Goal: Task Accomplishment & Management: Manage account settings

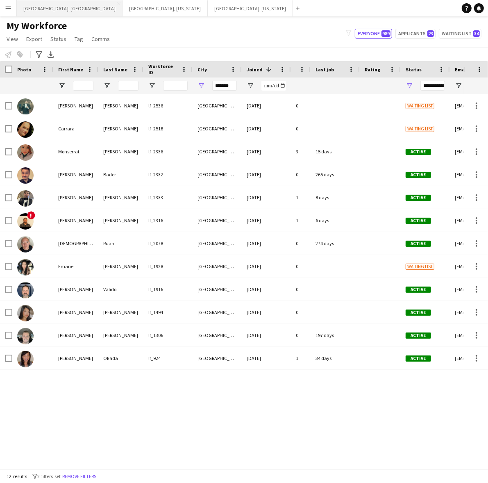
click at [34, 3] on button "[GEOGRAPHIC_DATA], [GEOGRAPHIC_DATA] Close" at bounding box center [70, 8] width 106 height 16
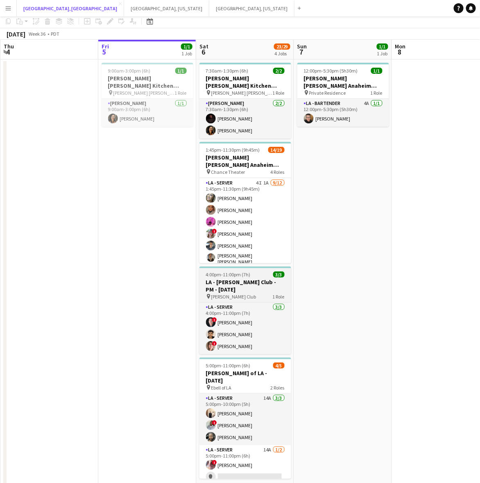
scroll to position [45, 0]
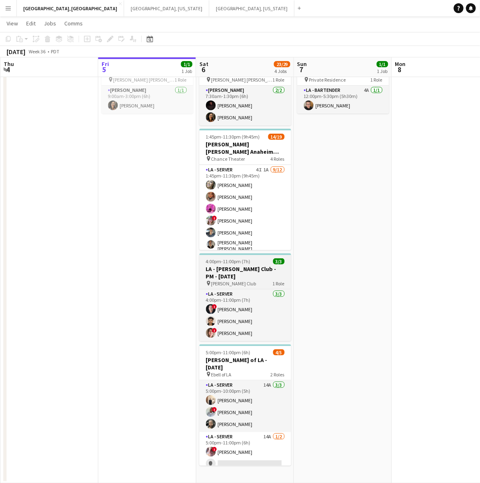
click at [241, 266] on h3 "LA - [PERSON_NAME] Club - PM - [DATE]" at bounding box center [246, 272] width 92 height 15
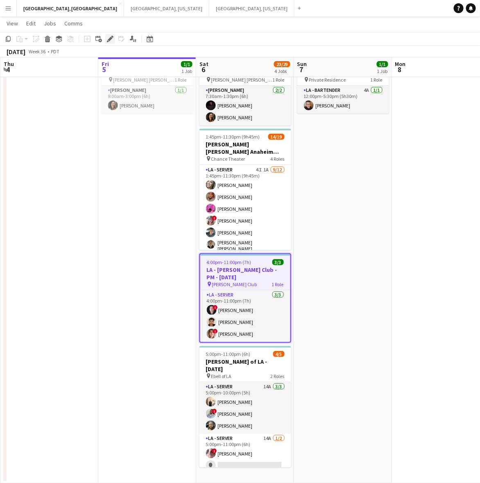
click at [109, 39] on icon at bounding box center [110, 39] width 5 height 5
type input "**********"
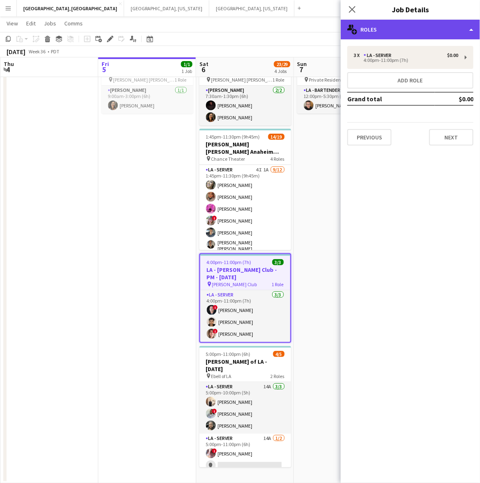
click at [386, 25] on div "multiple-users-add Roles" at bounding box center [410, 30] width 139 height 20
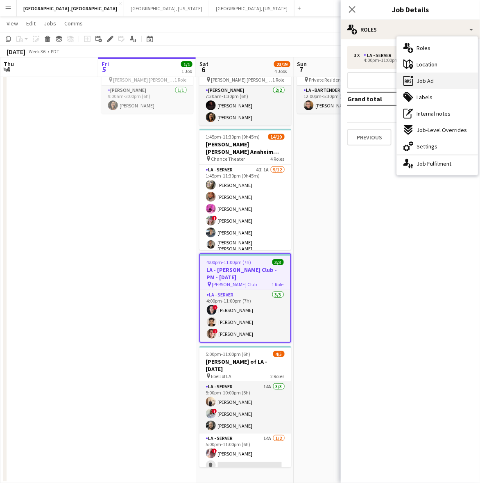
click at [417, 83] on span "Job Ad" at bounding box center [425, 80] width 17 height 7
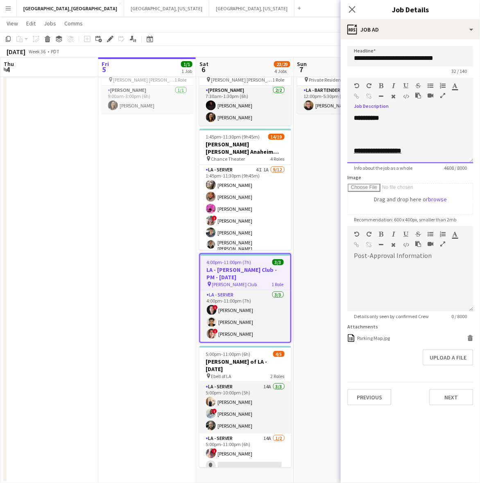
click at [373, 122] on div at bounding box center [410, 126] width 113 height 8
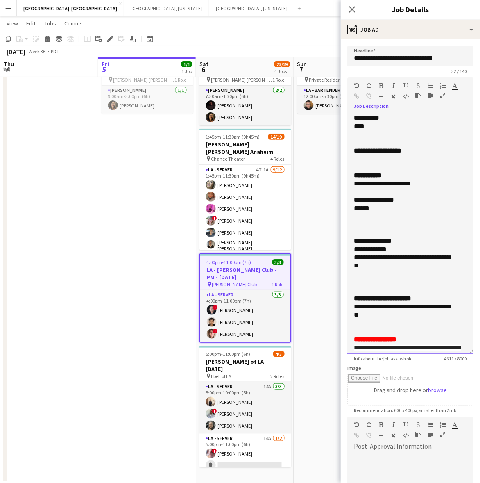
drag, startPoint x: 468, startPoint y: 155, endPoint x: 447, endPoint y: 376, distance: 222.3
click at [449, 354] on div "**********" at bounding box center [410, 234] width 126 height 240
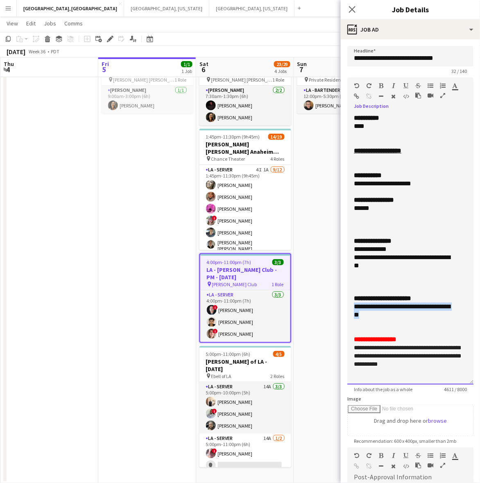
drag, startPoint x: 388, startPoint y: 315, endPoint x: 332, endPoint y: 302, distance: 57.3
click at [332, 302] on body "Menu Boards Boards Boards All jobs Status Workforce Workforce My Workforce Recr…" at bounding box center [240, 219] width 480 height 529
copy div "**********"
click at [237, 300] on app-card-role "LA - Server [DATE] 4:00pm-11:00pm (7h) ! [PERSON_NAME] [PERSON_NAME] ! [PERSON_…" at bounding box center [245, 316] width 90 height 52
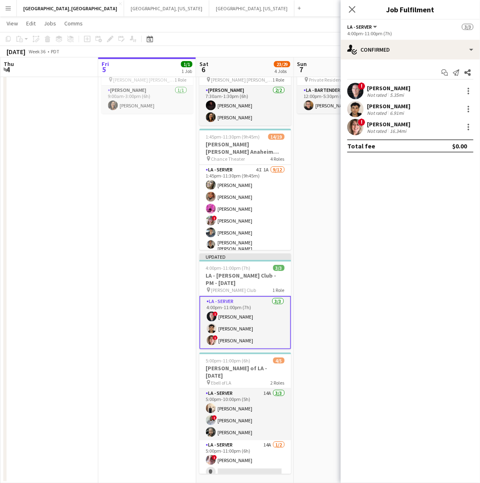
click at [380, 92] on div "Not rated" at bounding box center [377, 95] width 21 height 6
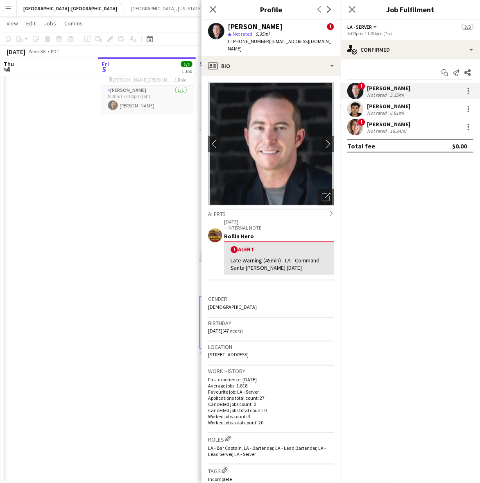
click at [243, 40] on span "t. [PHONE_NUMBER]" at bounding box center [249, 41] width 43 height 6
copy span "14242909936"
drag, startPoint x: 393, startPoint y: 104, endPoint x: 346, endPoint y: 92, distance: 48.5
click at [393, 104] on div "[PERSON_NAME]" at bounding box center [388, 105] width 43 height 7
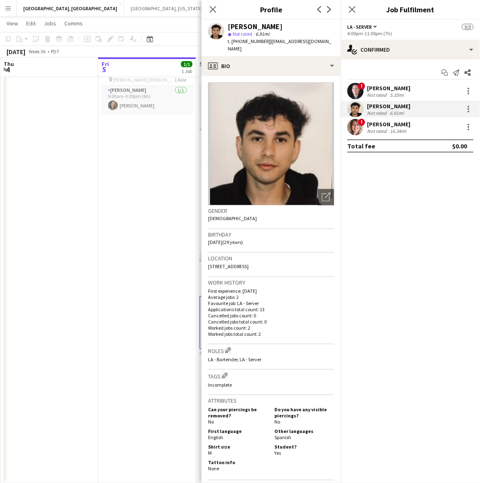
click at [248, 41] on span "t. [PHONE_NUMBER]" at bounding box center [249, 41] width 43 height 6
copy span "15622617840"
click at [357, 134] on app-user-avatar at bounding box center [355, 127] width 16 height 16
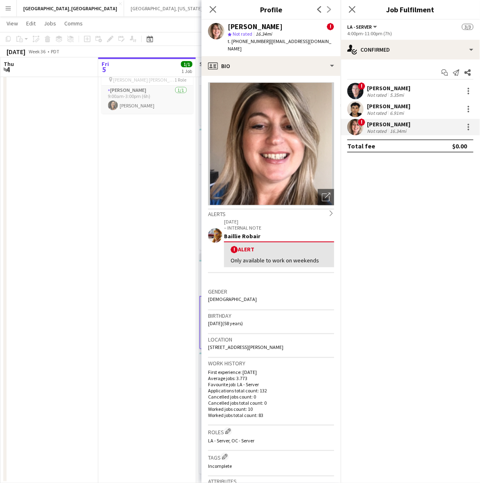
click at [246, 39] on span "t. [PHONE_NUMBER]" at bounding box center [249, 41] width 43 height 6
copy span "17142717242"
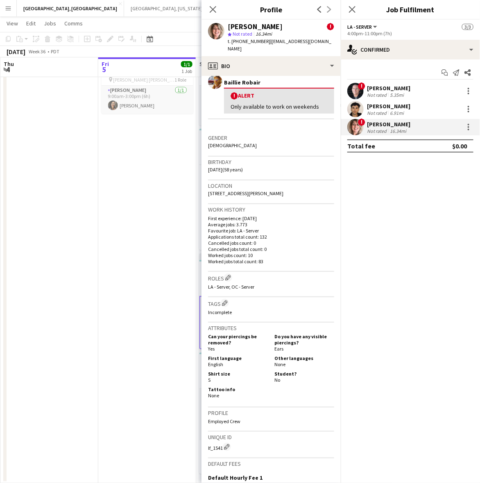
drag, startPoint x: 385, startPoint y: 95, endPoint x: 379, endPoint y: 93, distance: 6.0
click at [385, 95] on div "Not rated" at bounding box center [377, 95] width 21 height 6
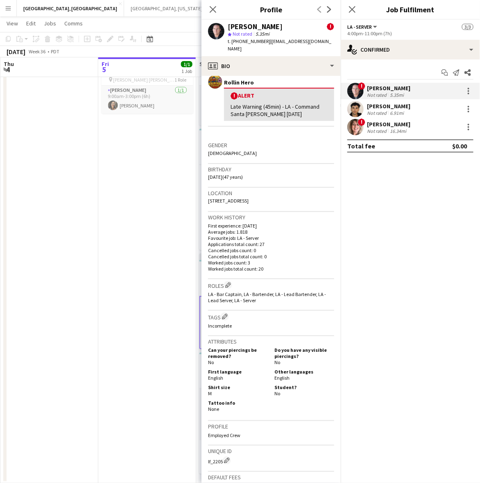
click at [377, 109] on div "[PERSON_NAME]" at bounding box center [388, 105] width 43 height 7
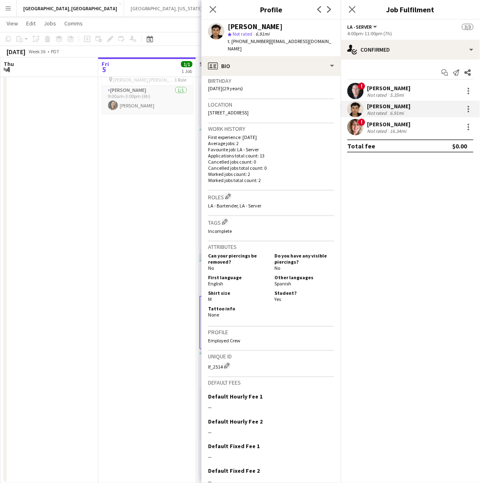
click at [171, 167] on app-date-cell "9:00am-3:00pm (6h) 1/1 [PERSON_NAME] [PERSON_NAME] Kitchen [DATE] pin [PERSON_N…" at bounding box center [147, 264] width 98 height 437
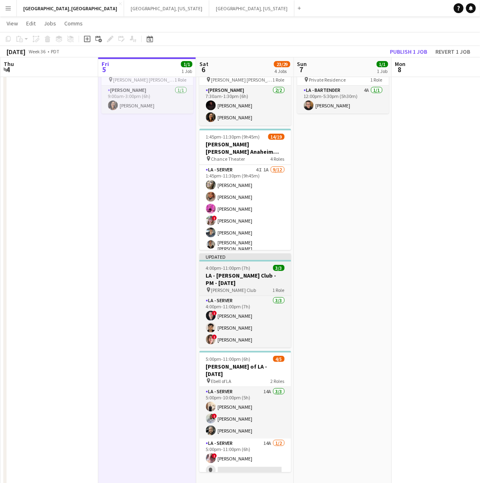
click at [236, 272] on h3 "LA - [PERSON_NAME] Club - PM - [DATE]" at bounding box center [246, 279] width 92 height 15
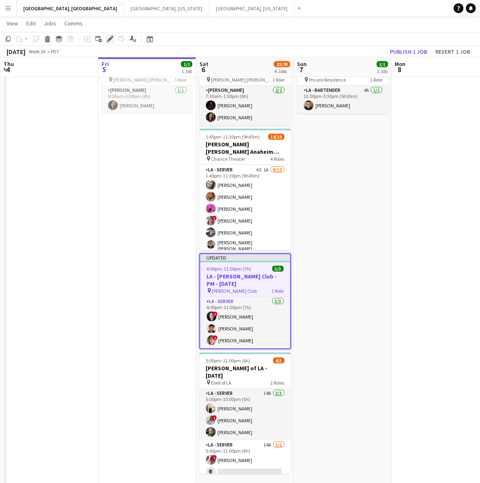
click at [109, 35] on div "Edit" at bounding box center [110, 39] width 10 height 10
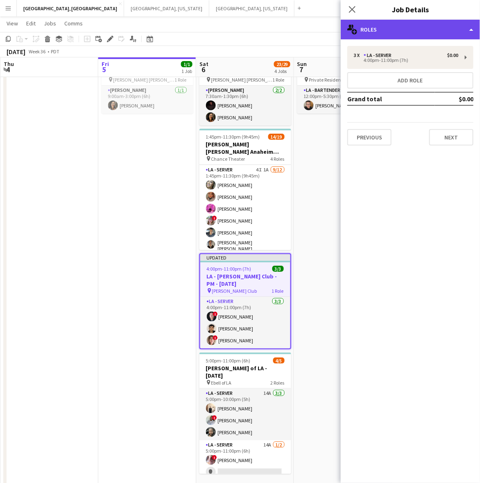
click at [399, 34] on div "multiple-users-add Roles" at bounding box center [410, 30] width 139 height 20
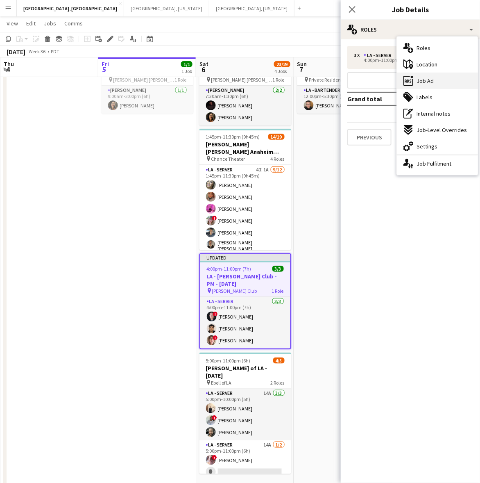
click at [427, 79] on span "Job Ad" at bounding box center [425, 80] width 17 height 7
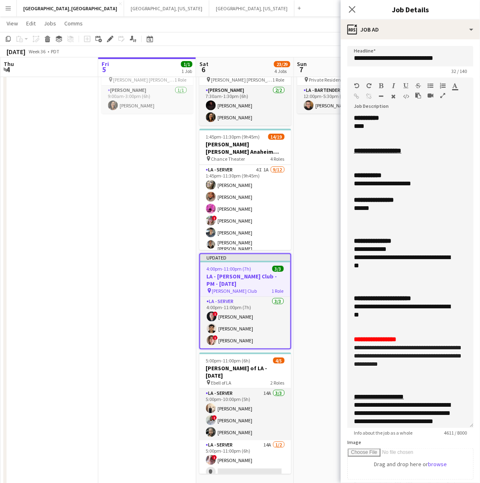
drag, startPoint x: 472, startPoint y: 161, endPoint x: 371, endPoint y: 319, distance: 187.4
click at [426, 482] on html "Menu Boards Boards Boards All jobs Status Workforce Workforce My Workforce Recr…" at bounding box center [240, 222] width 480 height 535
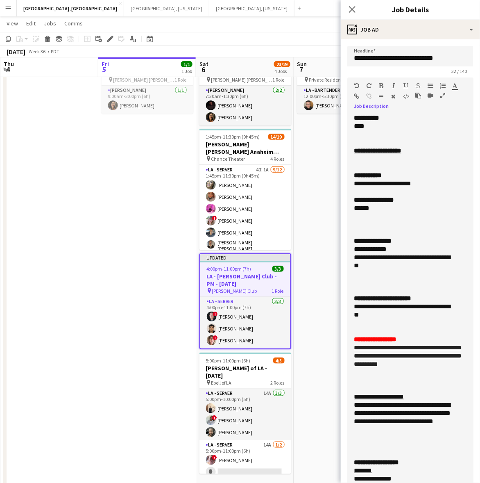
drag, startPoint x: 382, startPoint y: 313, endPoint x: 341, endPoint y: 303, distance: 42.6
click at [341, 303] on form "**********" at bounding box center [410, 396] width 139 height 701
copy div "**********"
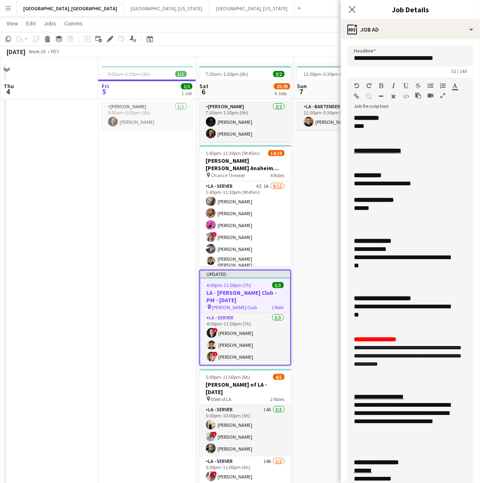
scroll to position [52, 0]
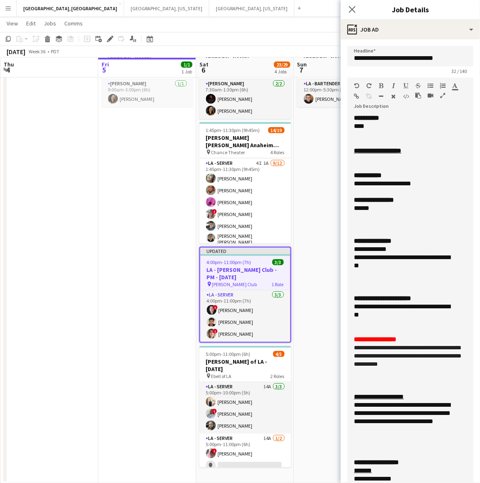
click at [277, 36] on app-toolbar "Copy Paste Paste Ctrl+V Paste with crew Ctrl+Shift+V Paste linked Job [GEOGRAPH…" at bounding box center [240, 39] width 480 height 14
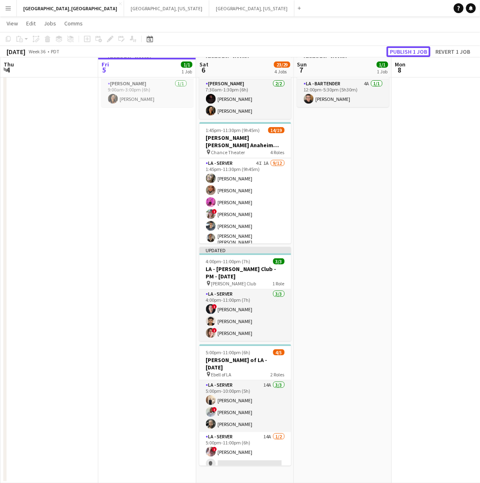
drag, startPoint x: 402, startPoint y: 51, endPoint x: 385, endPoint y: 48, distance: 17.0
click at [402, 51] on button "Publish 1 job" at bounding box center [409, 51] width 44 height 11
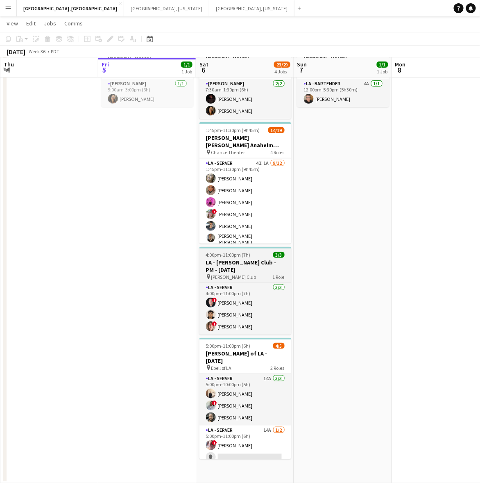
click at [238, 259] on h3 "LA - [PERSON_NAME] Club - PM - [DATE]" at bounding box center [246, 266] width 92 height 15
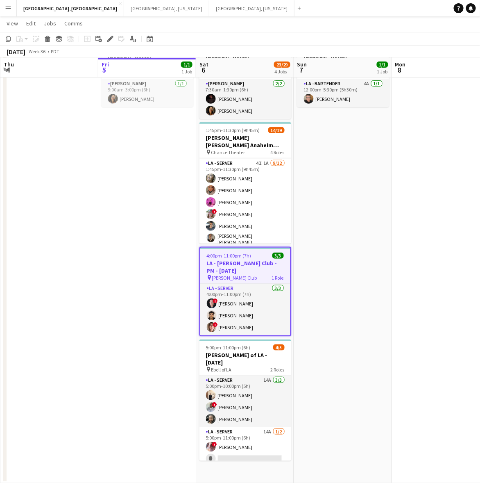
drag, startPoint x: 111, startPoint y: 40, endPoint x: 119, endPoint y: 39, distance: 7.8
click at [111, 39] on icon "Edit" at bounding box center [110, 39] width 7 height 7
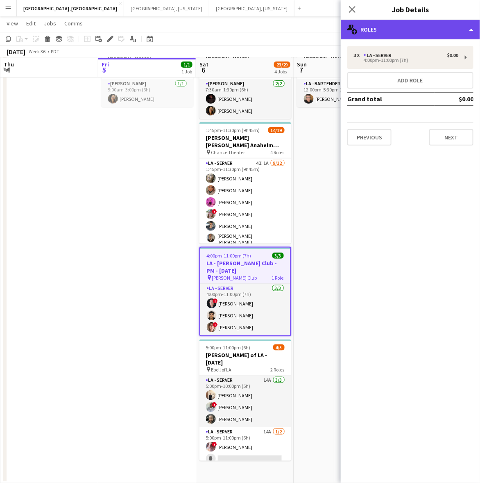
click at [406, 30] on div "multiple-users-add Roles" at bounding box center [410, 30] width 139 height 20
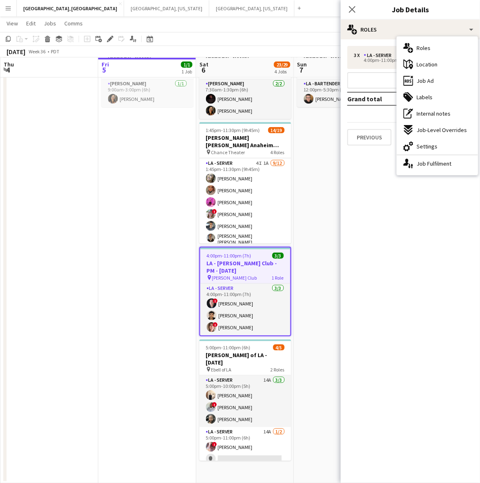
click at [430, 79] on span "Job Ad" at bounding box center [425, 80] width 17 height 7
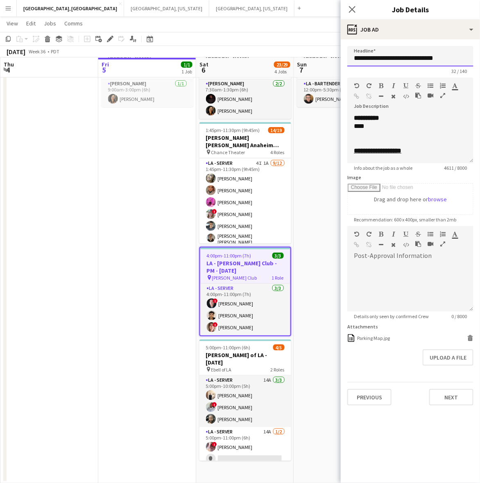
click at [389, 61] on input "**********" at bounding box center [410, 56] width 126 height 20
click at [394, 136] on div at bounding box center [410, 134] width 113 height 8
copy div "**********"
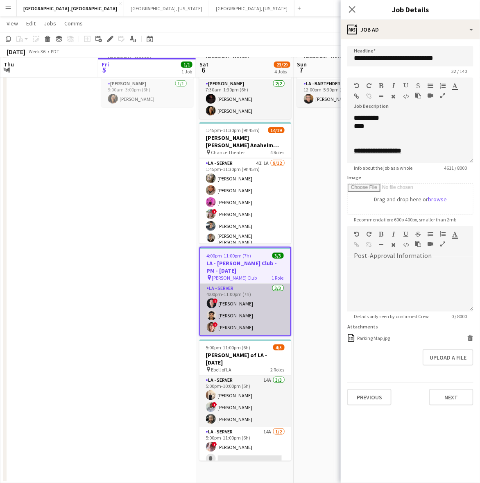
drag, startPoint x: 250, startPoint y: 296, endPoint x: 264, endPoint y: 285, distance: 17.8
click at [250, 296] on app-card-role "LA - Server [DATE] 4:00pm-11:00pm (7h) ! [PERSON_NAME] [PERSON_NAME] ! [PERSON_…" at bounding box center [245, 310] width 90 height 52
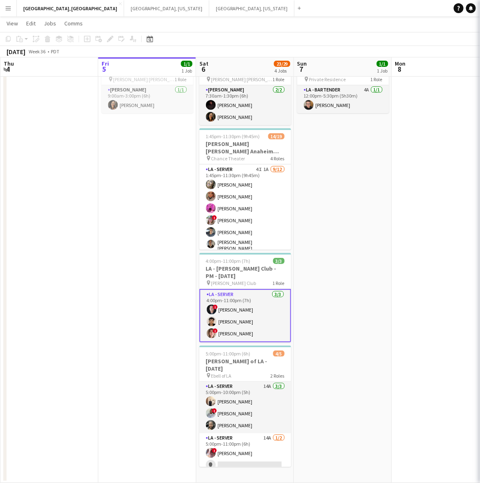
scroll to position [45, 0]
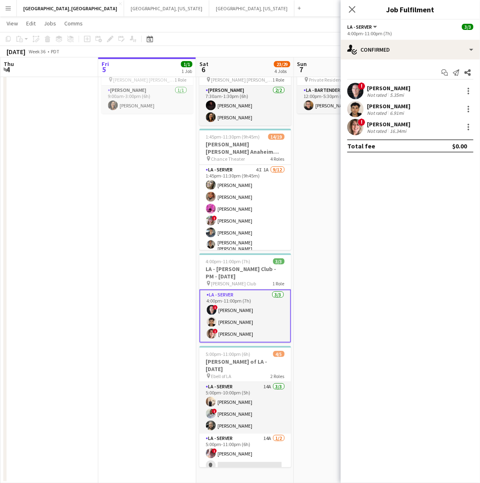
click at [387, 87] on div "[PERSON_NAME]" at bounding box center [388, 87] width 43 height 7
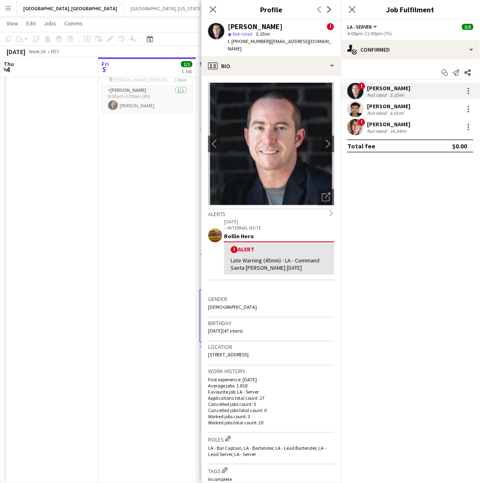
drag, startPoint x: 324, startPoint y: 43, endPoint x: 265, endPoint y: 46, distance: 59.1
click at [265, 46] on div "[PERSON_NAME] ! star Not rated 5.35mi t. [PHONE_NUMBER] | [EMAIL_ADDRESS][DOMAI…" at bounding box center [271, 38] width 139 height 36
copy span "[EMAIL_ADDRESS][DOMAIN_NAME]"
click at [397, 109] on div "[PERSON_NAME]" at bounding box center [388, 105] width 43 height 7
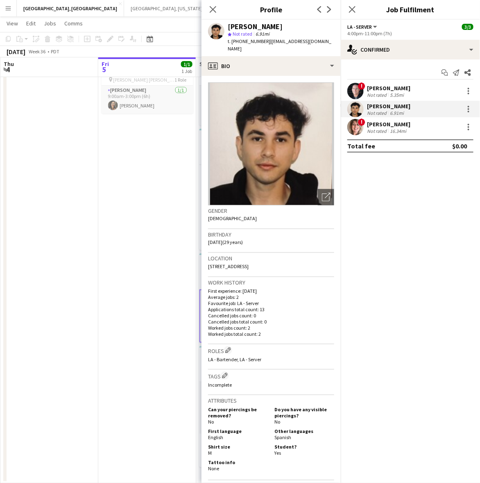
drag, startPoint x: 327, startPoint y: 40, endPoint x: 264, endPoint y: 40, distance: 62.7
click at [264, 40] on div "[PERSON_NAME] star Not rated 6.91mi t. [PHONE_NUMBER] | [EMAIL_ADDRESS][DOMAIN_…" at bounding box center [271, 38] width 139 height 36
copy span "[EMAIL_ADDRESS][DOMAIN_NAME]"
drag, startPoint x: 393, startPoint y: 123, endPoint x: 375, endPoint y: 100, distance: 28.7
click at [393, 123] on div "[PERSON_NAME]" at bounding box center [388, 123] width 43 height 7
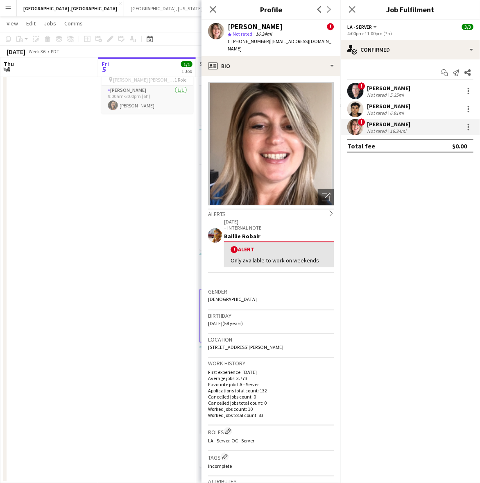
drag, startPoint x: 320, startPoint y: 38, endPoint x: 265, endPoint y: 46, distance: 55.5
click at [265, 46] on div "[PERSON_NAME] ! star Not rated 16.34mi t. [PHONE_NUMBER] | [EMAIL_ADDRESS][DOMA…" at bounding box center [271, 38] width 139 height 36
copy span "[EMAIL_ADDRESS][DOMAIN_NAME]"
click at [158, 165] on app-date-cell "9:00am-3:00pm (6h) 1/1 [PERSON_NAME] [PERSON_NAME] Kitchen [DATE] pin [PERSON_N…" at bounding box center [147, 264] width 98 height 437
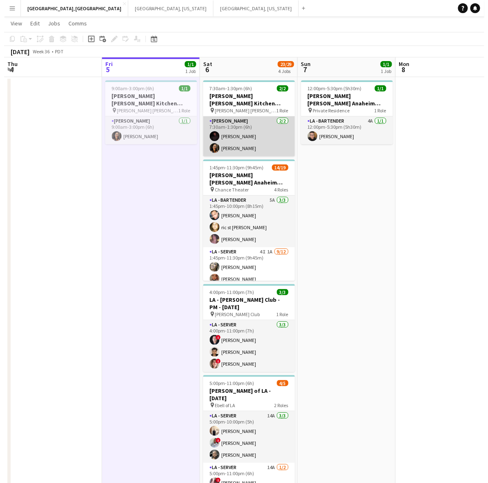
scroll to position [0, 0]
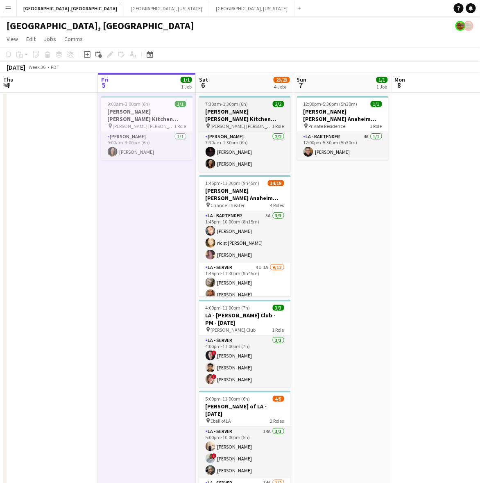
click at [238, 103] on span "7:30am-1:30pm (6h)" at bounding box center [227, 104] width 43 height 6
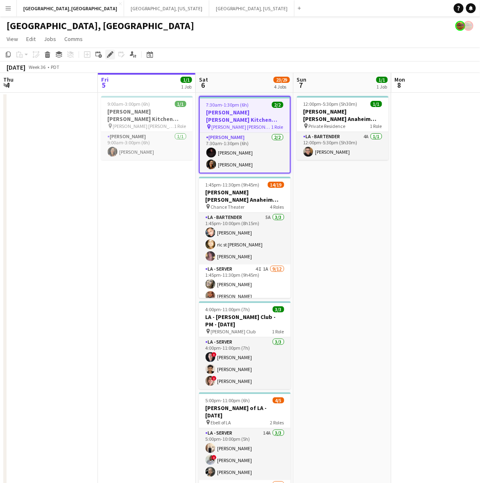
click at [109, 54] on icon "Edit" at bounding box center [110, 54] width 7 height 7
type input "**********"
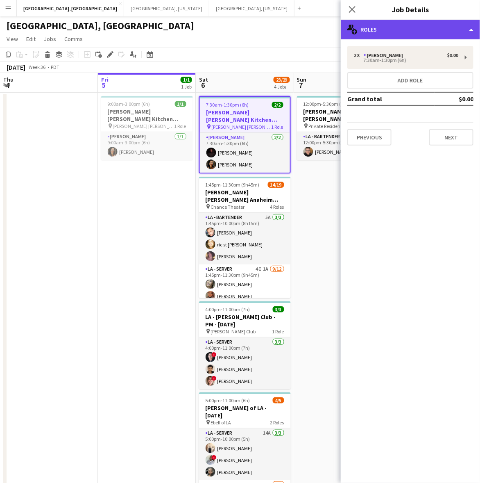
click at [374, 33] on div "multiple-users-add Roles" at bounding box center [410, 30] width 139 height 20
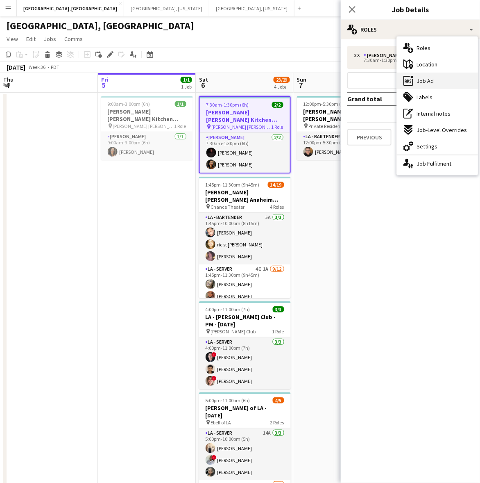
click at [412, 80] on icon "ads-window" at bounding box center [409, 81] width 10 height 10
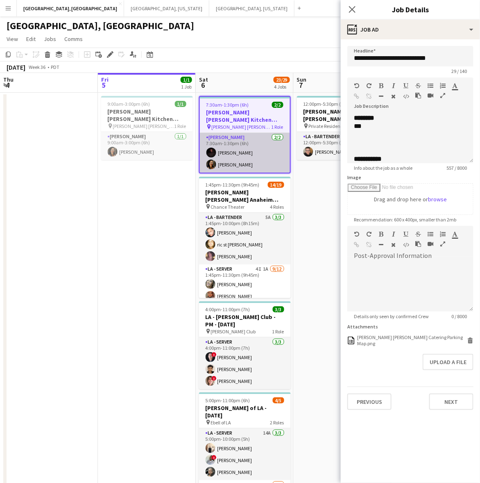
click at [238, 152] on app-card-role "[PERSON_NAME] [DATE] 7:30am-1:30pm (6h) [PERSON_NAME] [PERSON_NAME]" at bounding box center [245, 153] width 90 height 40
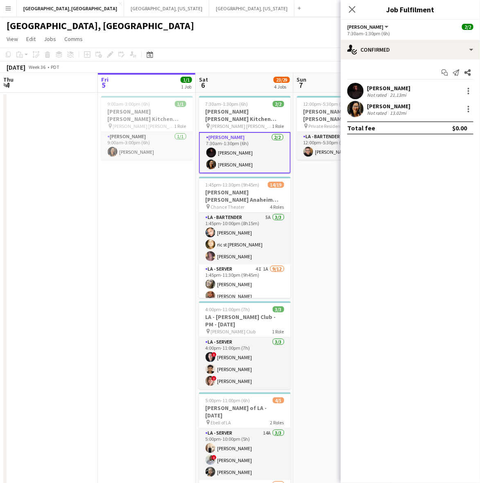
click at [353, 107] on app-user-avatar at bounding box center [355, 109] width 16 height 16
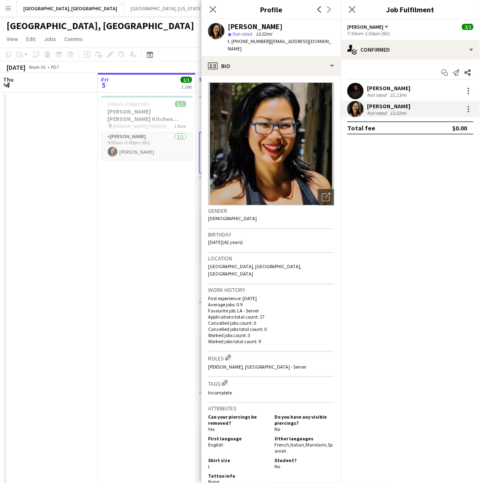
click at [242, 39] on span "t. [PHONE_NUMBER]" at bounding box center [249, 41] width 43 height 6
copy span "19497952348"
click at [166, 184] on app-date-cell "9:00am-3:00pm (6h) 1/1 [PERSON_NAME] [PERSON_NAME] Kitchen [DATE] pin [PERSON_N…" at bounding box center [147, 311] width 98 height 437
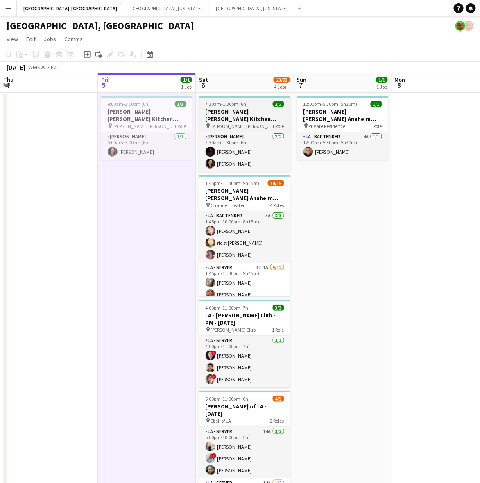
click at [216, 108] on h3 "[PERSON_NAME] [PERSON_NAME] Kitchen [DATE]" at bounding box center [245, 115] width 92 height 15
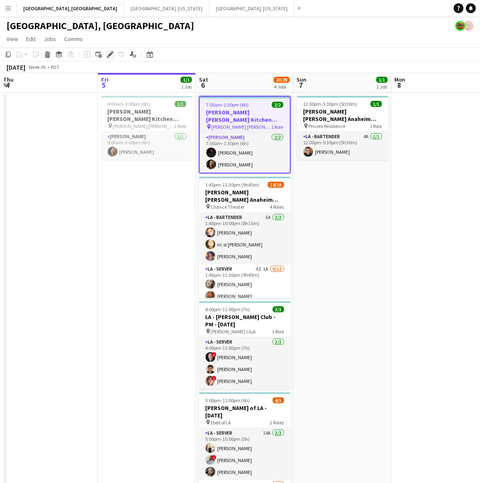
click at [111, 52] on icon "Edit" at bounding box center [110, 54] width 7 height 7
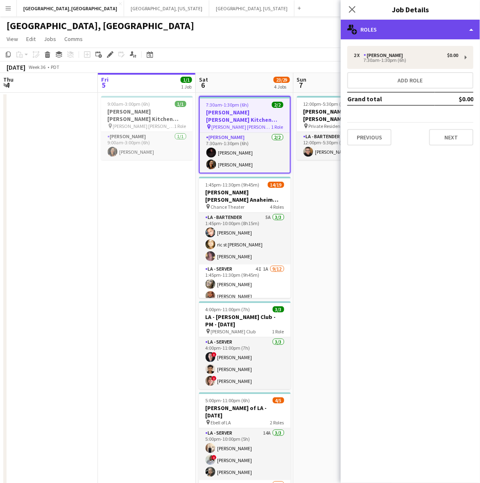
click at [386, 26] on div "multiple-users-add Roles" at bounding box center [410, 30] width 139 height 20
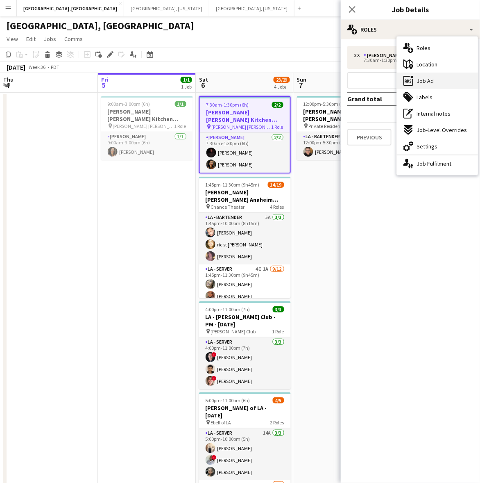
click at [429, 77] on span "Job Ad" at bounding box center [425, 80] width 17 height 7
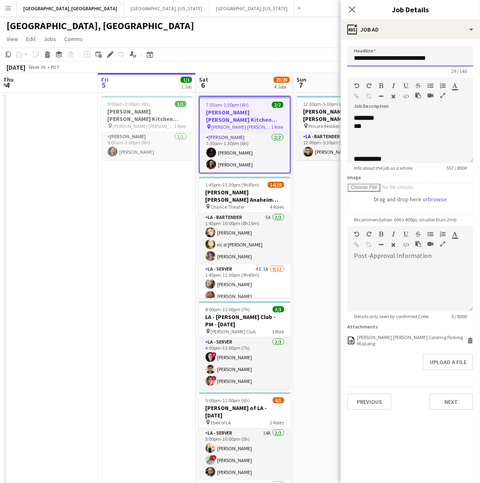
click at [402, 58] on input "**********" at bounding box center [410, 56] width 126 height 20
click at [402, 57] on input "**********" at bounding box center [410, 56] width 126 height 20
click at [390, 126] on div "***" at bounding box center [406, 126] width 105 height 8
click at [404, 122] on div "*******" at bounding box center [406, 126] width 105 height 8
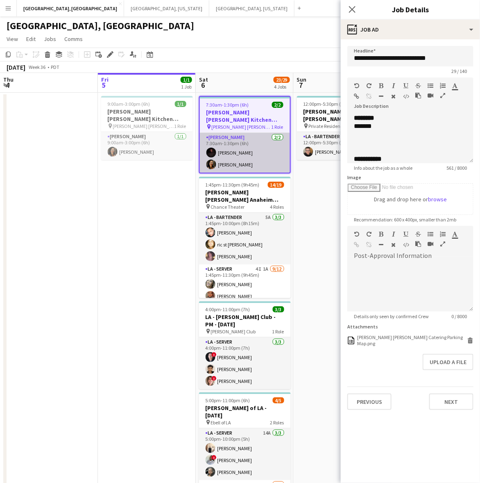
click at [218, 145] on app-card-role "[PERSON_NAME] [DATE] 7:30am-1:30pm (6h) [PERSON_NAME] [PERSON_NAME]" at bounding box center [245, 153] width 90 height 40
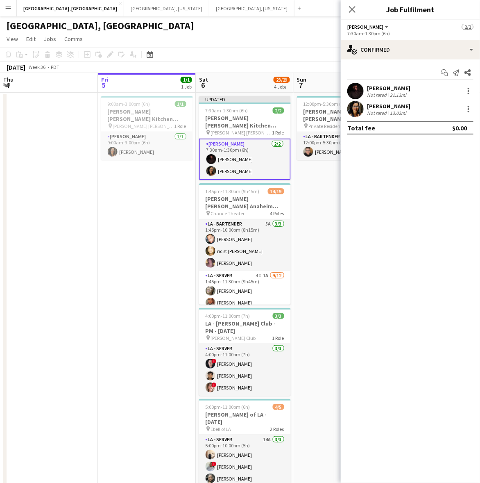
click at [414, 88] on div "[PERSON_NAME] Not rated 21.13mi" at bounding box center [410, 91] width 139 height 16
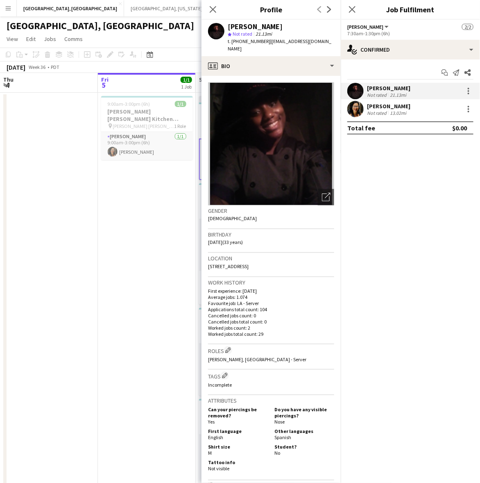
drag, startPoint x: 329, startPoint y: 40, endPoint x: 265, endPoint y: 43, distance: 64.4
click at [265, 43] on span "| [EMAIL_ADDRESS][DOMAIN_NAME]" at bounding box center [280, 45] width 104 height 14
drag, startPoint x: 361, startPoint y: 113, endPoint x: 358, endPoint y: 99, distance: 14.8
click at [361, 113] on app-user-avatar at bounding box center [355, 109] width 16 height 16
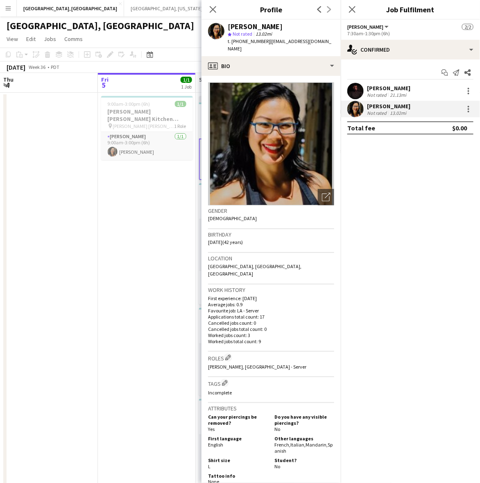
drag, startPoint x: 306, startPoint y: 41, endPoint x: 265, endPoint y: 44, distance: 41.5
click at [265, 44] on app-profile-header "[PERSON_NAME] star Not rated 13.02mi t. [PHONE_NUMBER] | [EMAIL_ADDRESS][DOMAIN…" at bounding box center [271, 38] width 139 height 36
click at [124, 3] on button "[GEOGRAPHIC_DATA], [US_STATE] Close" at bounding box center [166, 8] width 85 height 16
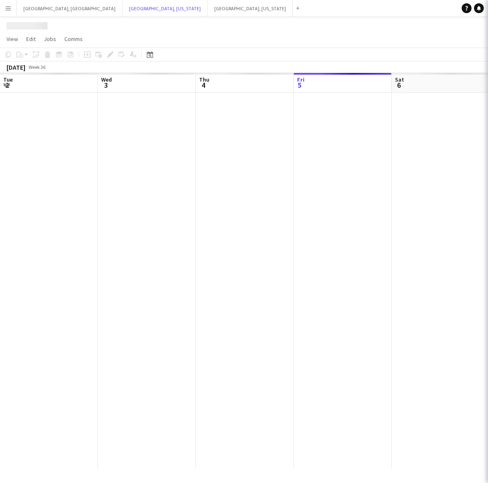
scroll to position [0, 195]
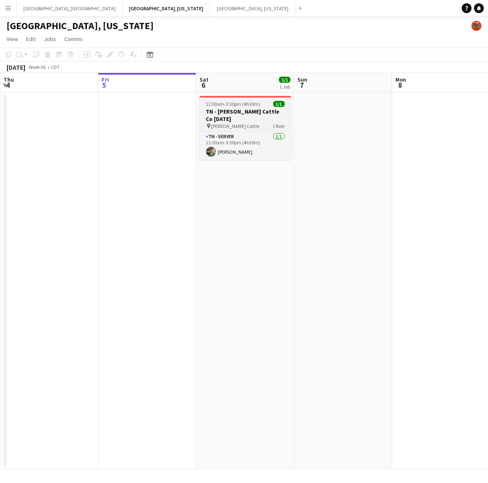
click at [264, 109] on h3 "TN - [PERSON_NAME] Cattle Co [DATE]" at bounding box center [246, 115] width 92 height 15
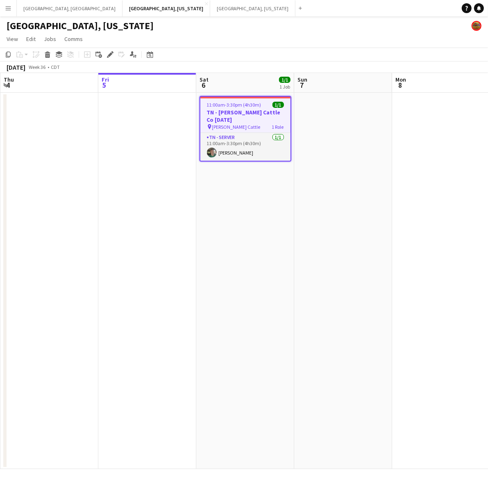
click at [111, 53] on icon at bounding box center [110, 54] width 5 height 5
type input "**********"
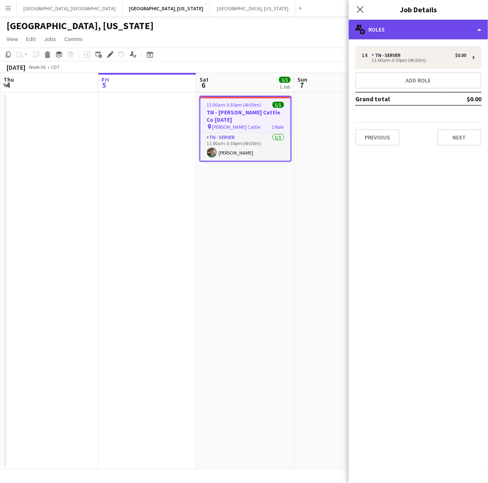
click at [455, 23] on div "multiple-users-add Roles" at bounding box center [418, 30] width 139 height 20
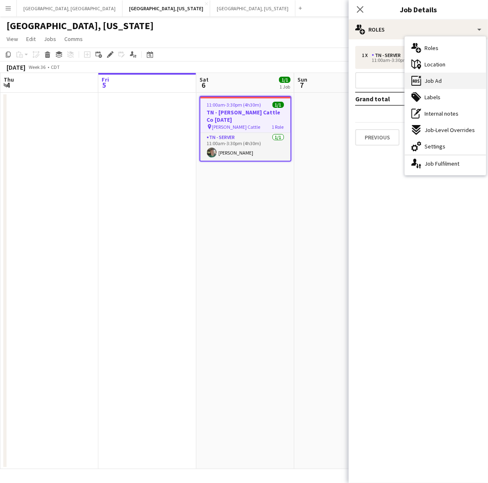
click at [429, 84] on span "Job Ad" at bounding box center [432, 80] width 17 height 7
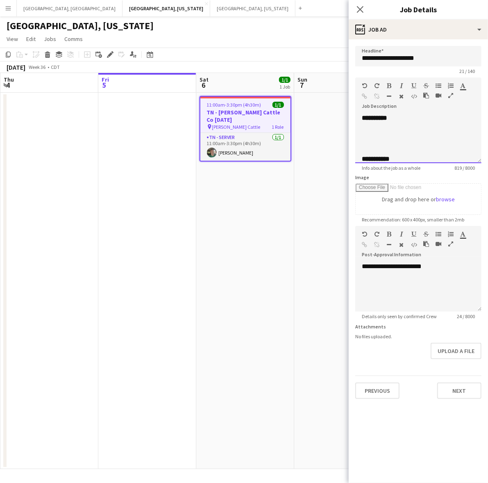
click at [378, 127] on div "**********" at bounding box center [418, 323] width 113 height 402
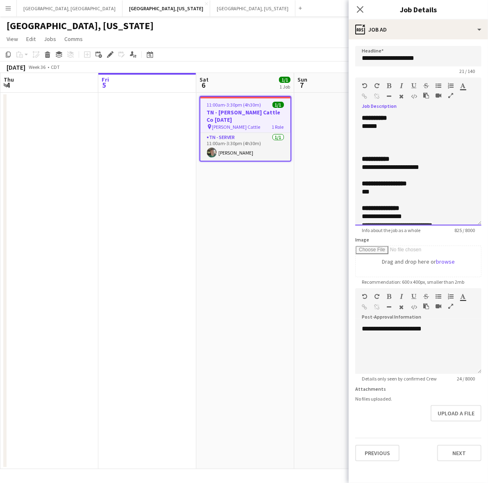
drag, startPoint x: 474, startPoint y: 156, endPoint x: 322, endPoint y: 352, distance: 247.9
click at [485, 413] on mat-expansion-panel "**********" at bounding box center [418, 260] width 139 height 443
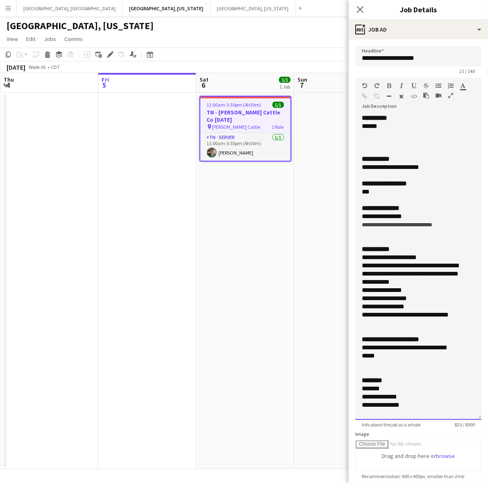
click at [433, 348] on span "**********" at bounding box center [404, 351] width 84 height 14
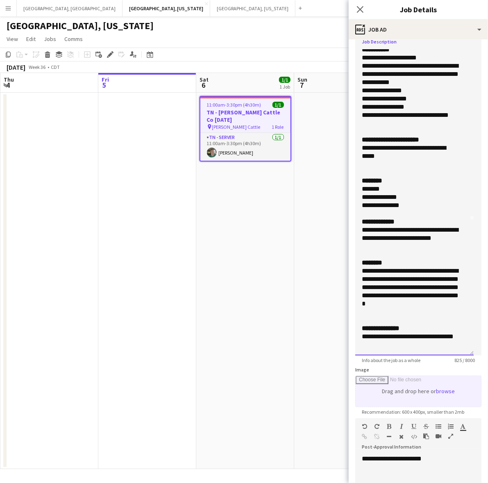
scroll to position [184, 0]
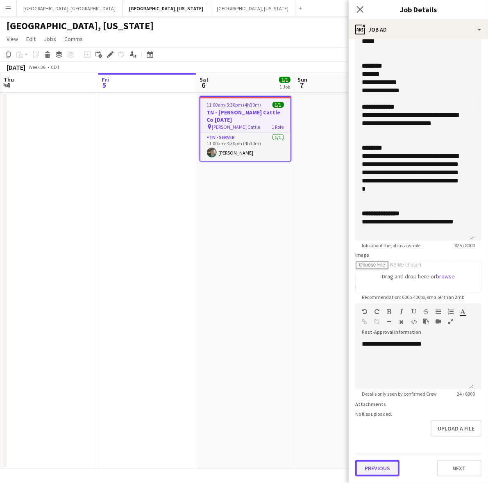
click at [389, 470] on button "Previous" at bounding box center [377, 468] width 44 height 16
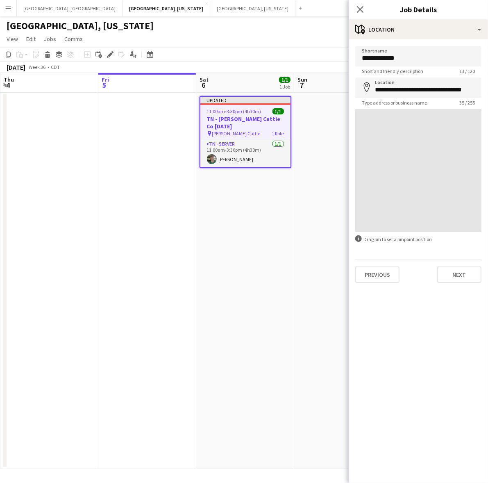
scroll to position [0, 0]
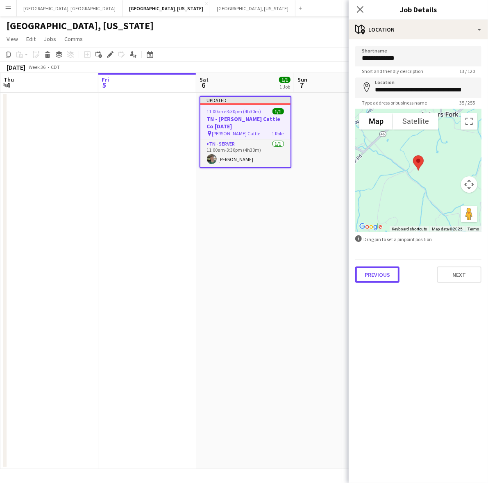
click at [380, 274] on button "Previous" at bounding box center [377, 274] width 44 height 16
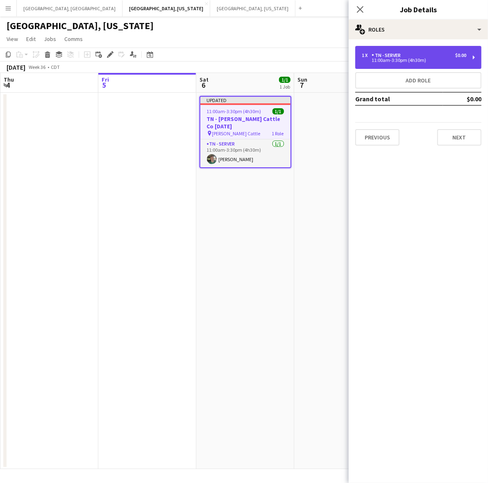
click at [410, 61] on div "11:00am-3:30pm (4h30m)" at bounding box center [414, 60] width 104 height 4
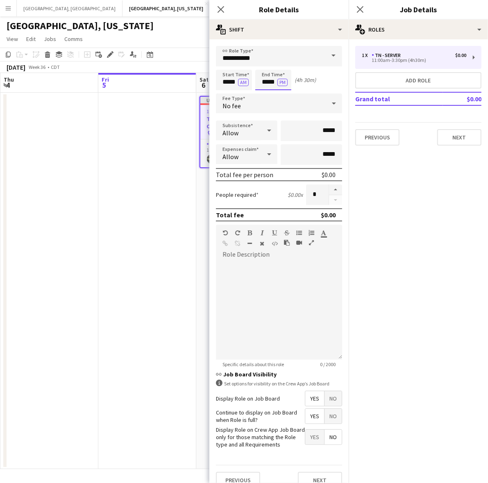
click at [272, 82] on input "*****" at bounding box center [273, 80] width 36 height 20
type input "*****"
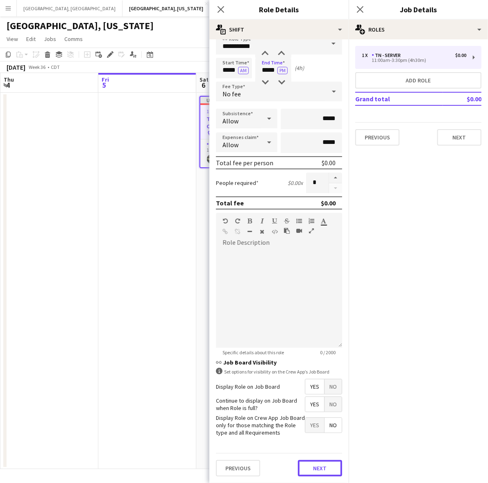
click at [323, 463] on button "Next" at bounding box center [320, 468] width 44 height 16
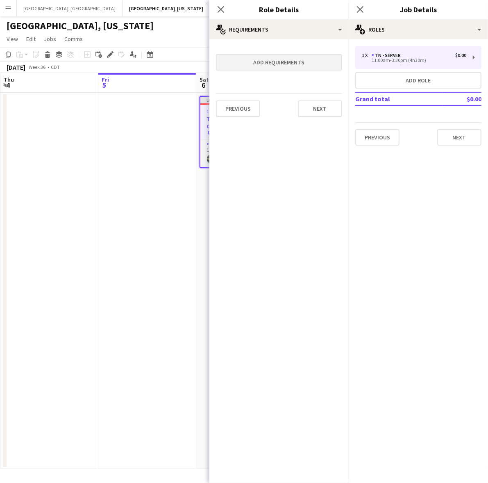
scroll to position [0, 0]
click at [359, 7] on icon "Close pop-in" at bounding box center [360, 9] width 8 height 8
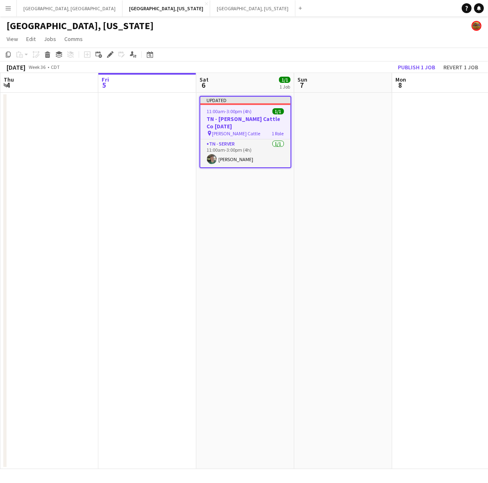
drag, startPoint x: 266, startPoint y: 111, endPoint x: 236, endPoint y: 104, distance: 30.7
click at [266, 111] on div "11:00am-3:00pm (4h) 1/1" at bounding box center [245, 111] width 90 height 6
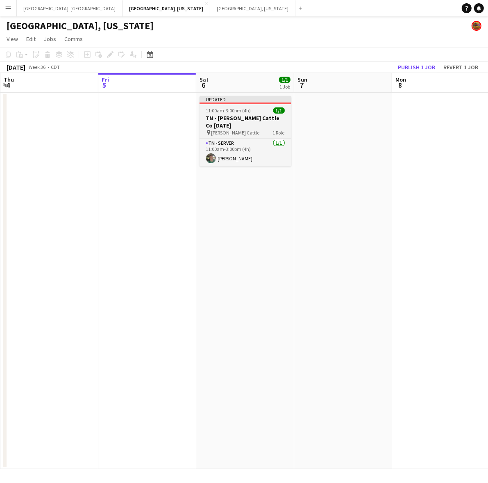
click at [227, 112] on span "11:00am-3:00pm (4h)" at bounding box center [228, 110] width 45 height 6
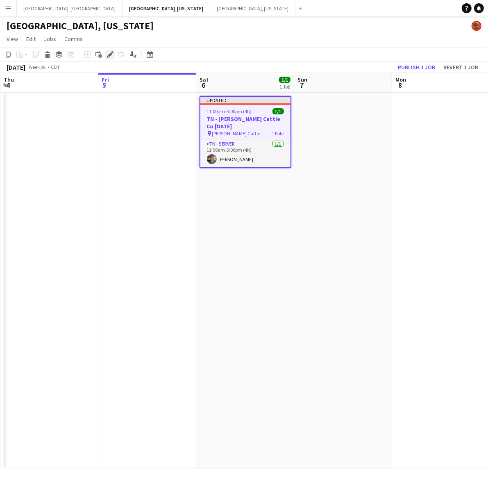
click at [110, 54] on icon at bounding box center [110, 54] width 5 height 5
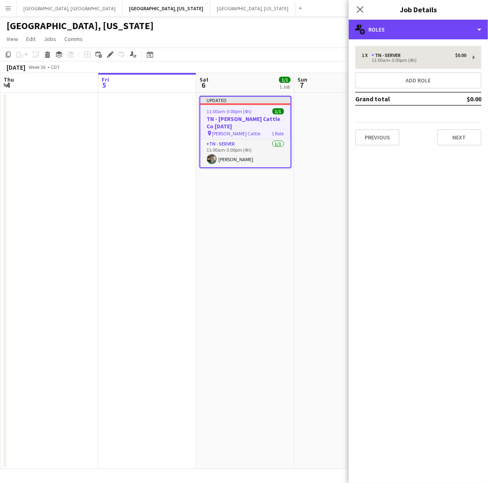
drag, startPoint x: 384, startPoint y: 25, endPoint x: 402, endPoint y: 48, distance: 30.1
click at [384, 25] on div "multiple-users-add Roles" at bounding box center [418, 30] width 139 height 20
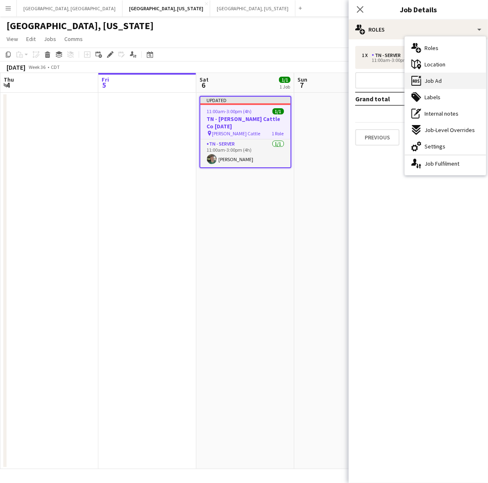
click at [434, 81] on span "Job Ad" at bounding box center [432, 80] width 17 height 7
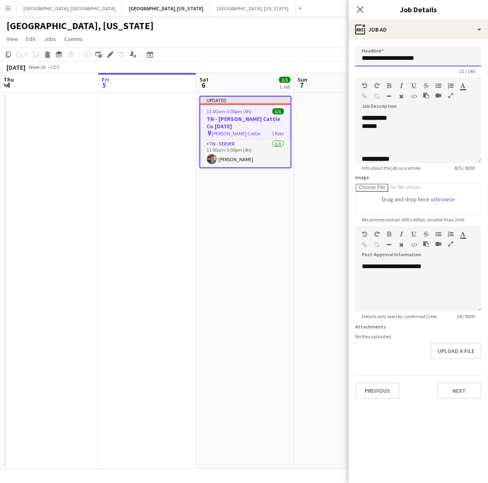
click at [396, 57] on input "**********" at bounding box center [418, 56] width 126 height 20
click at [396, 134] on div at bounding box center [414, 134] width 105 height 8
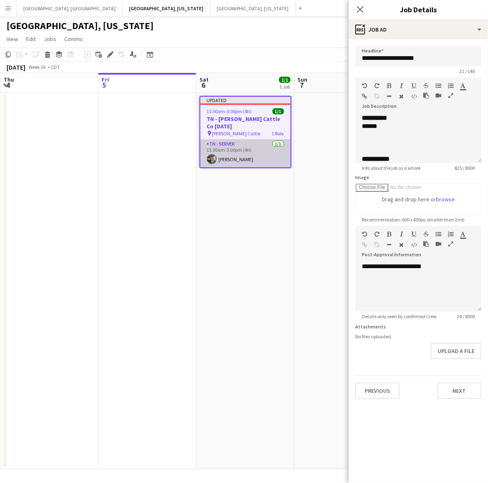
drag, startPoint x: 241, startPoint y: 149, endPoint x: 260, endPoint y: 145, distance: 19.7
click at [241, 149] on app-card-role "TN - Server [DATE] 11:00am-3:00pm (4h) [PERSON_NAME]" at bounding box center [245, 153] width 90 height 28
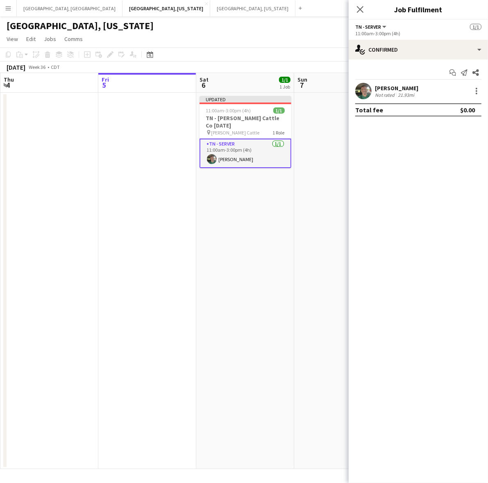
click at [390, 93] on div "Not rated" at bounding box center [385, 95] width 21 height 6
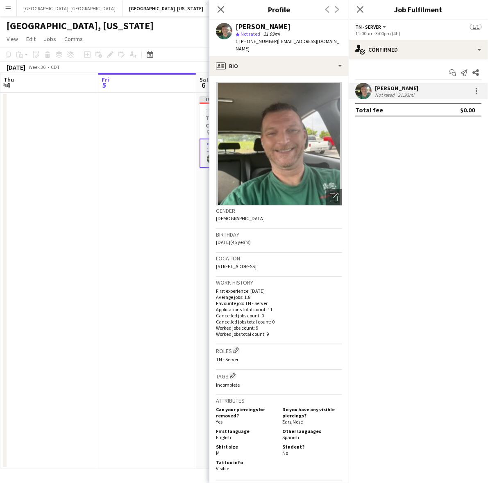
drag, startPoint x: 323, startPoint y: 40, endPoint x: 272, endPoint y: 38, distance: 50.4
click at [272, 38] on div "[PERSON_NAME] star Not rated 21.93mi t. [PHONE_NUMBER] | [EMAIL_ADDRESS][DOMAIN…" at bounding box center [278, 38] width 139 height 36
